Goal: Find contact information

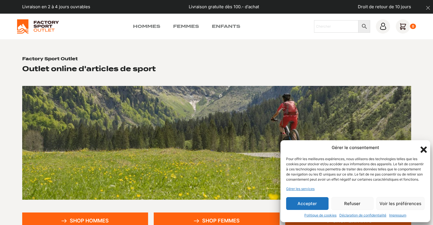
click at [424, 147] on icon "Fermer la boîte de dialogue" at bounding box center [424, 150] width 6 height 6
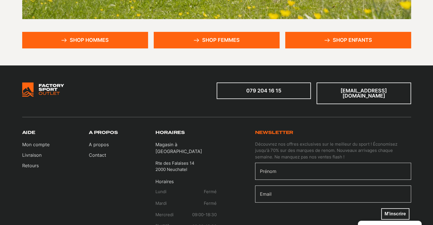
scroll to position [198, 0]
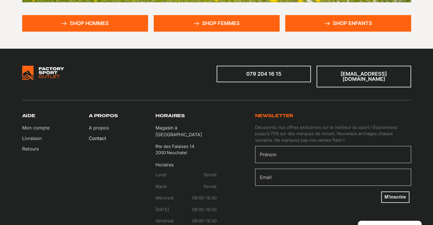
click at [102, 135] on link "Contact" at bounding box center [99, 138] width 20 height 7
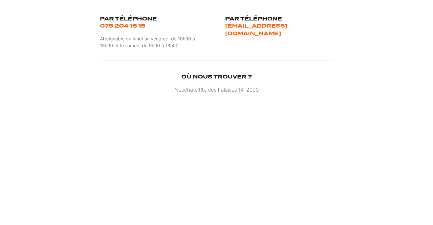
scroll to position [228, 0]
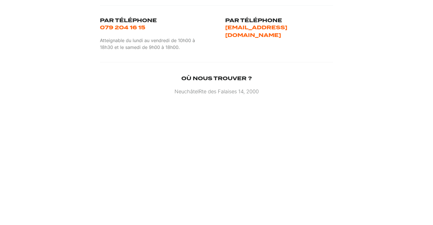
click at [224, 29] on div "Par téléphone [PHONE_NUMBER] Atteignable du [DATE] au [DATE] de 10h00 à 18h30 e…" at bounding box center [217, 33] width 234 height 57
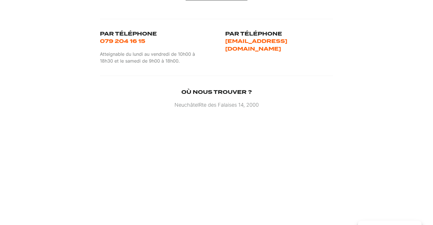
scroll to position [241, 0]
